Goal: Navigation & Orientation: Find specific page/section

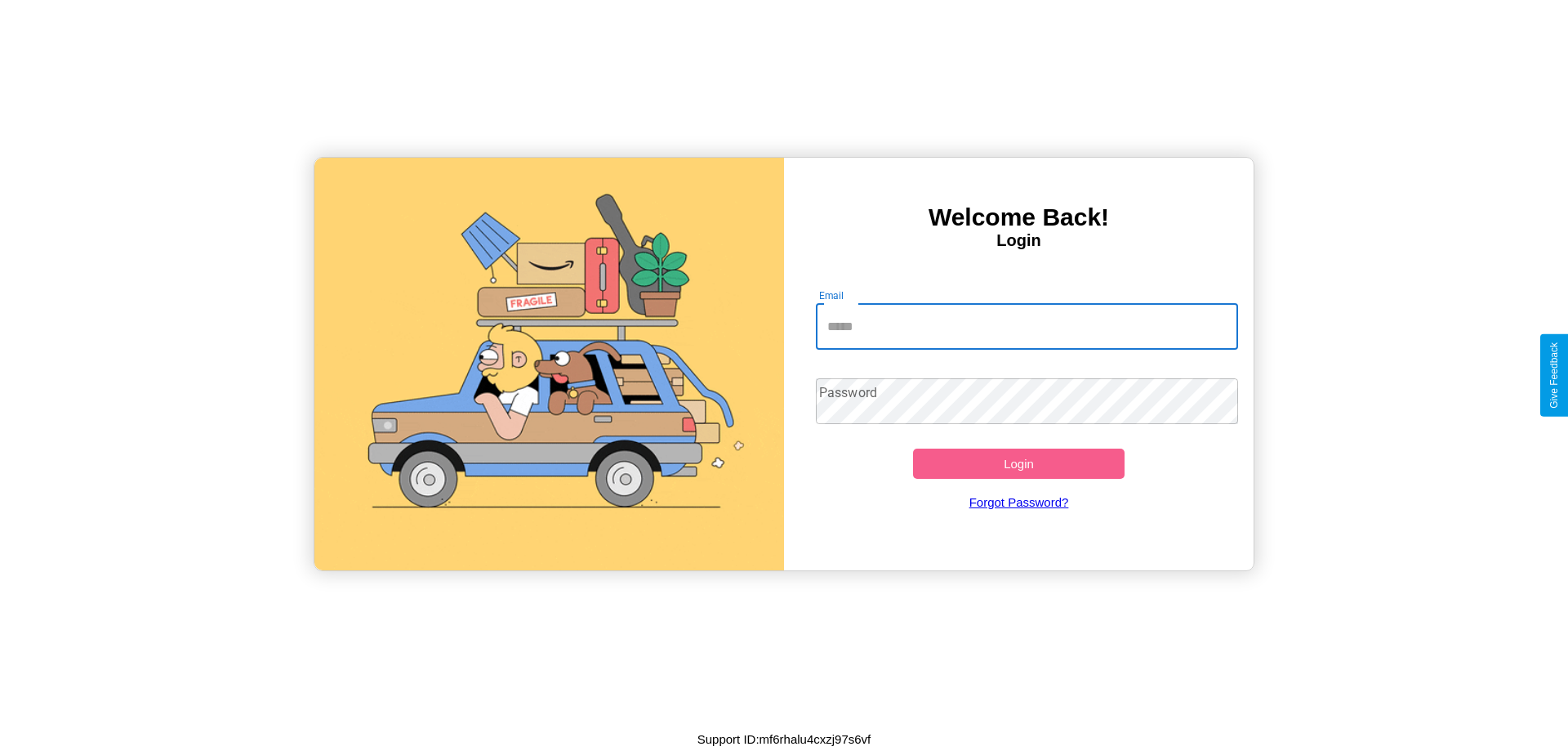
click at [1027, 326] on input "Email" at bounding box center [1028, 326] width 423 height 46
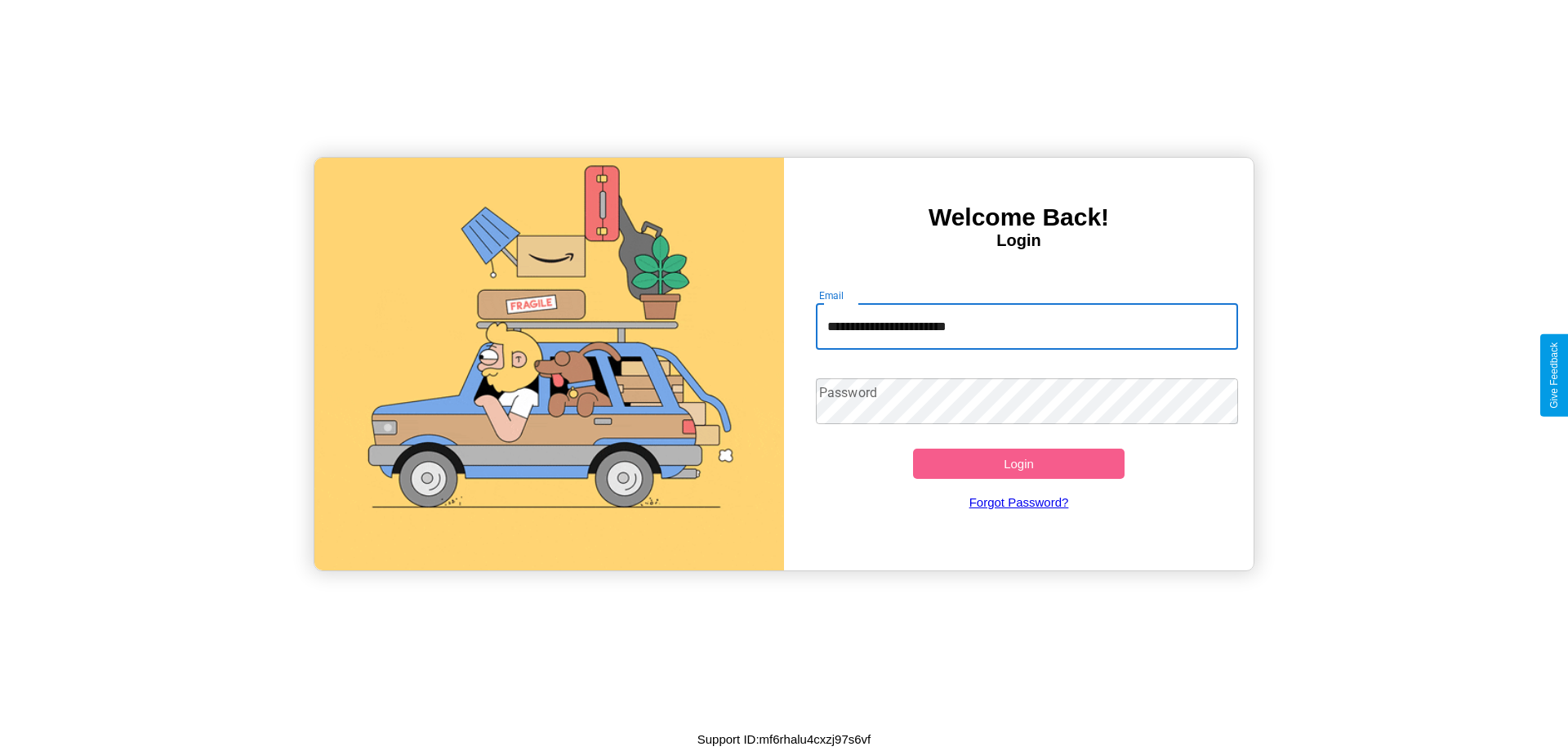
type input "**********"
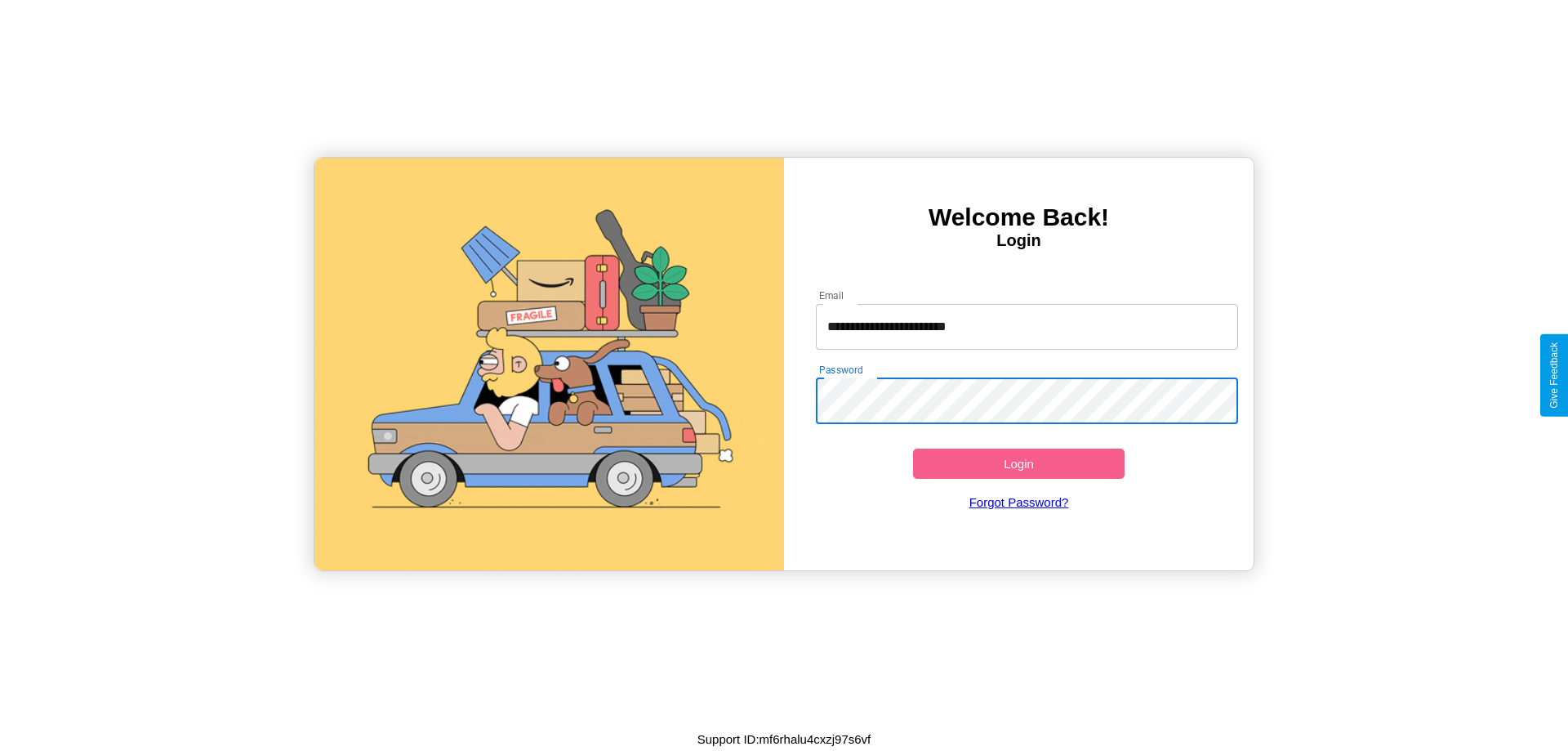
click at [1019, 463] on button "Login" at bounding box center [1019, 463] width 211 height 30
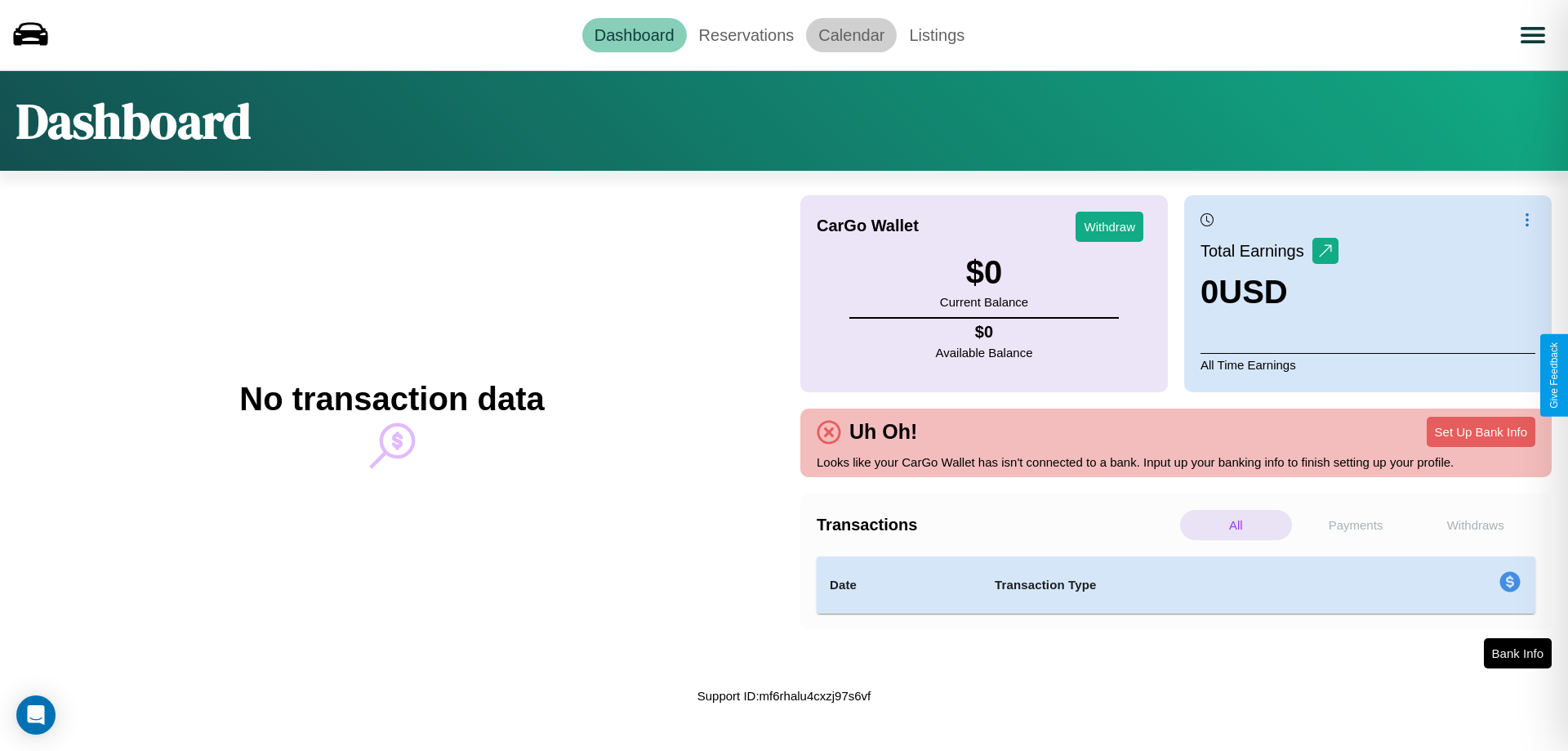
click at [851, 35] on link "Calendar" at bounding box center [852, 36] width 91 height 35
